Goal: Navigation & Orientation: Find specific page/section

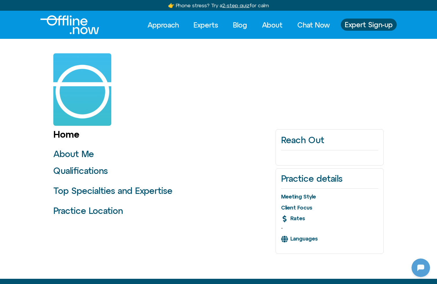
scroll to position [77, 0]
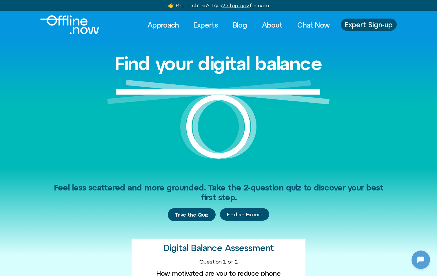
click at [206, 24] on link "Experts" at bounding box center [205, 25] width 35 height 13
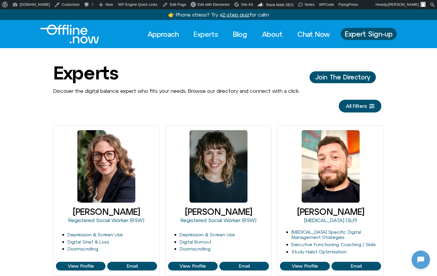
scroll to position [77, 0]
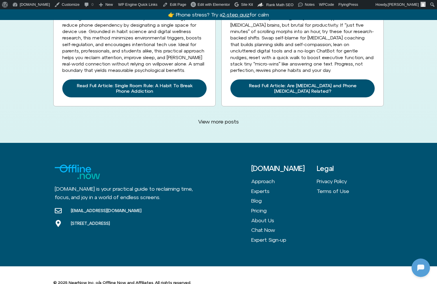
scroll to position [1581, 0]
